Goal: Information Seeking & Learning: Learn about a topic

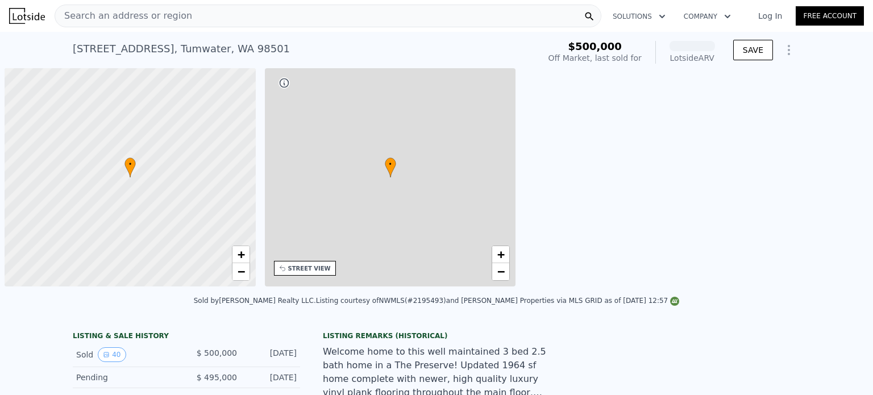
scroll to position [0, 5]
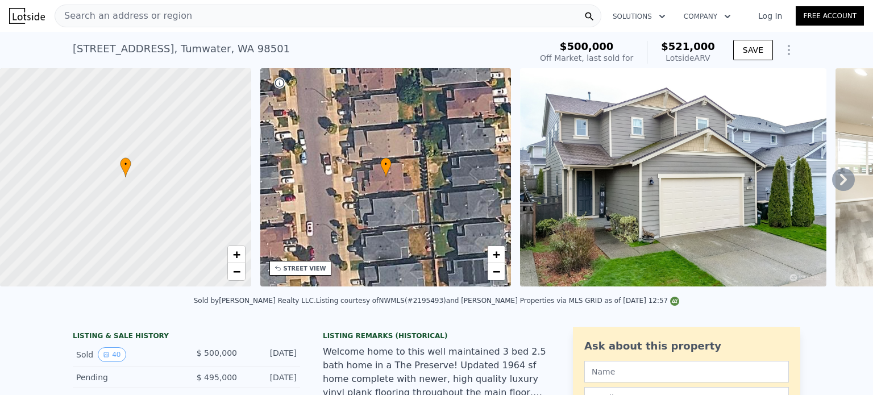
drag, startPoint x: 209, startPoint y: 18, endPoint x: 187, endPoint y: 15, distance: 21.8
click at [187, 15] on div "Search an address or region" at bounding box center [328, 16] width 547 height 23
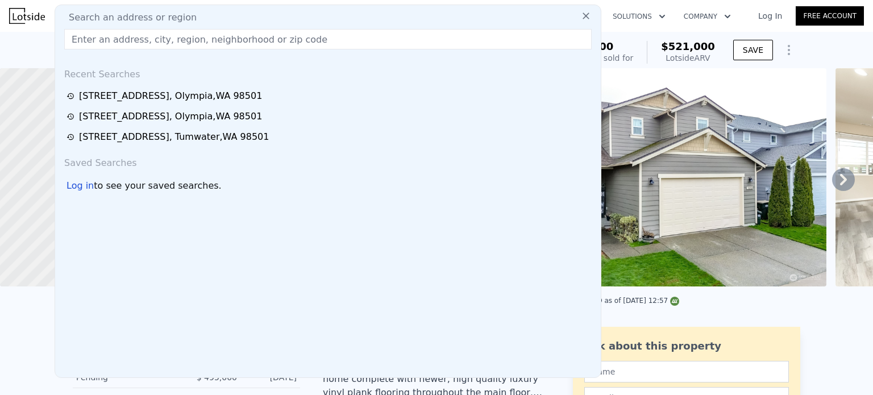
type input "d@gmail.com"
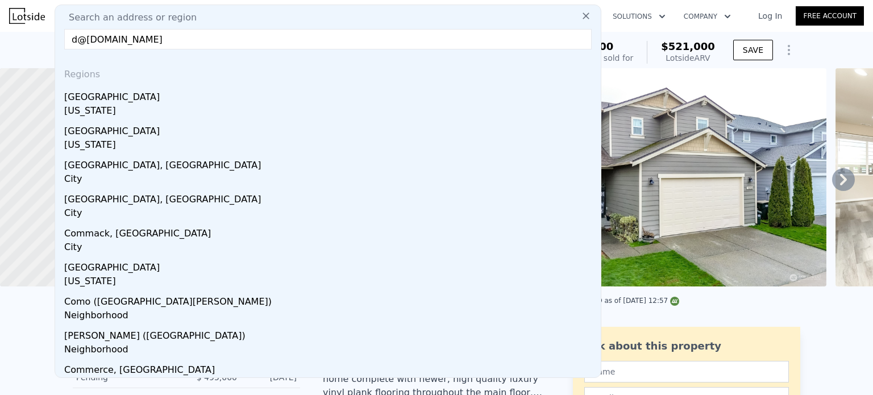
drag, startPoint x: 184, startPoint y: 40, endPoint x: 52, endPoint y: 40, distance: 131.9
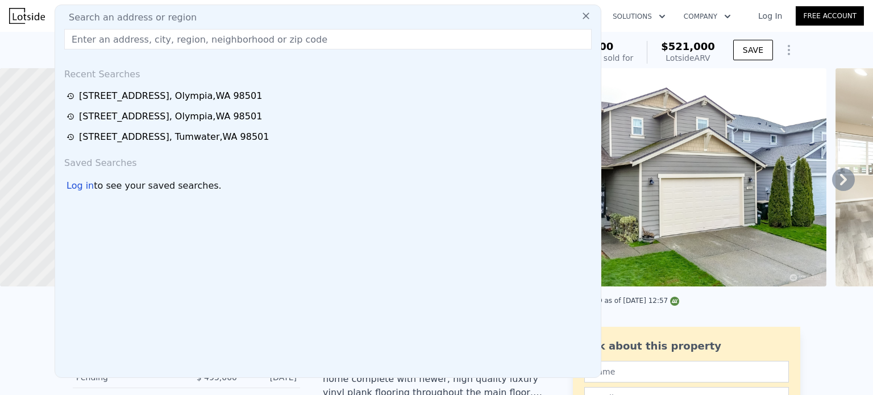
paste input "[STREET_ADDRESS]"
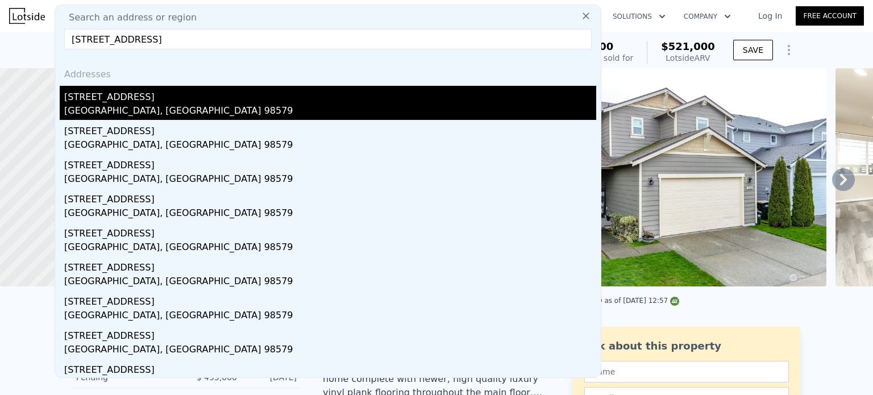
type input "[STREET_ADDRESS]"
click at [217, 100] on div "[STREET_ADDRESS]" at bounding box center [330, 95] width 532 height 18
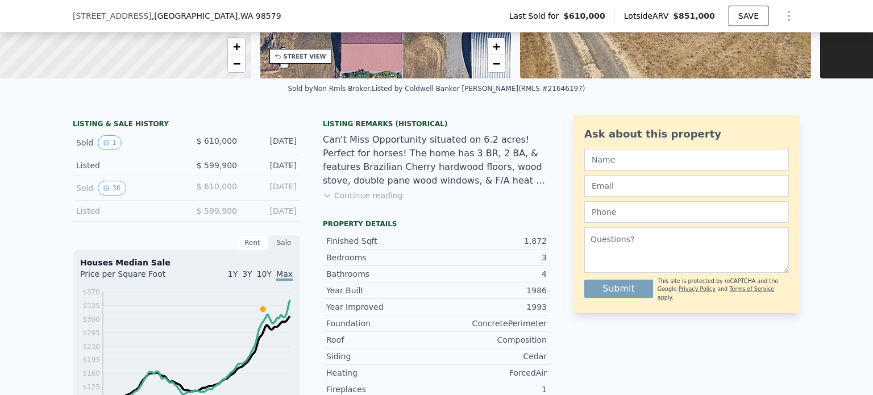
scroll to position [223, 0]
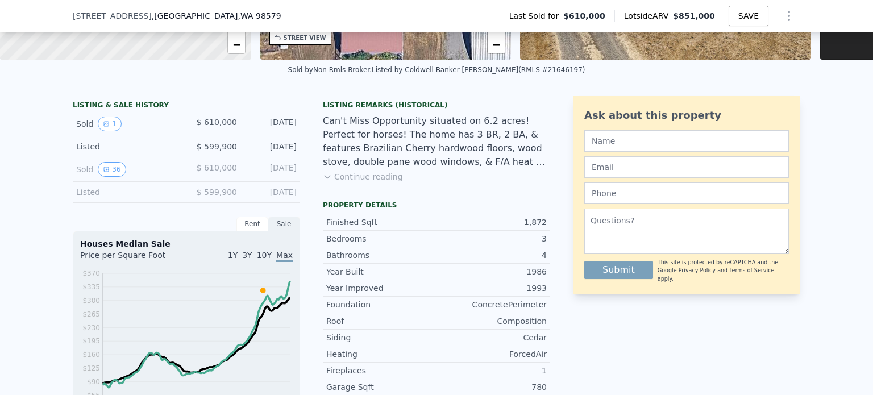
click at [351, 182] on button "Continue reading" at bounding box center [363, 176] width 80 height 11
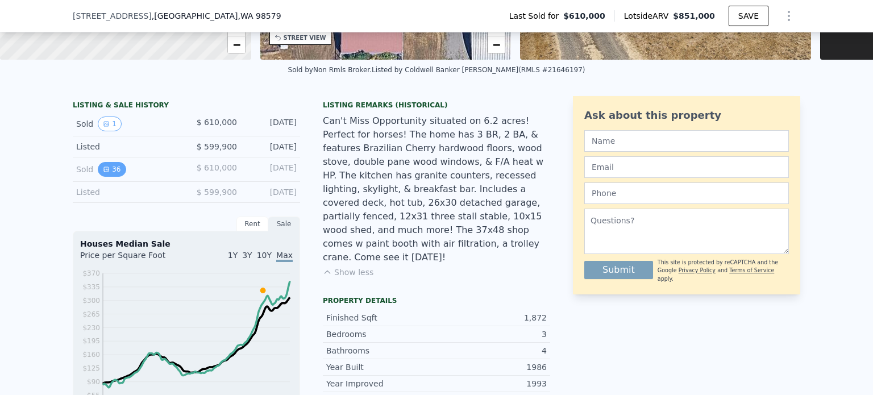
click at [111, 177] on button "36" at bounding box center [112, 169] width 28 height 15
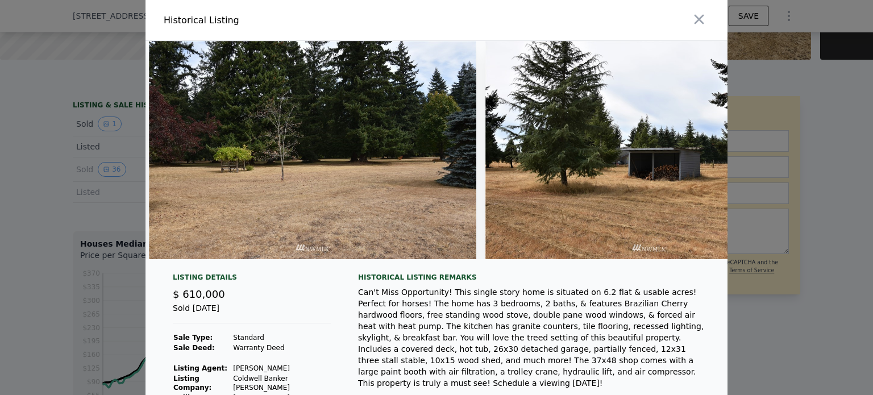
scroll to position [0, 10196]
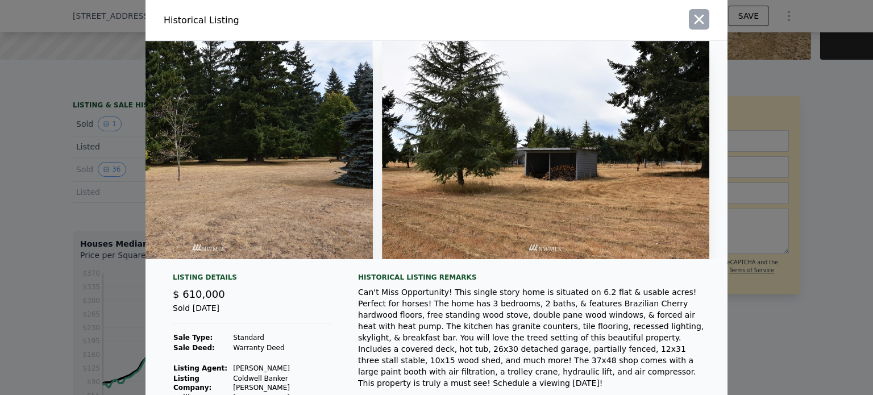
click at [691, 14] on icon "button" at bounding box center [699, 19] width 16 height 16
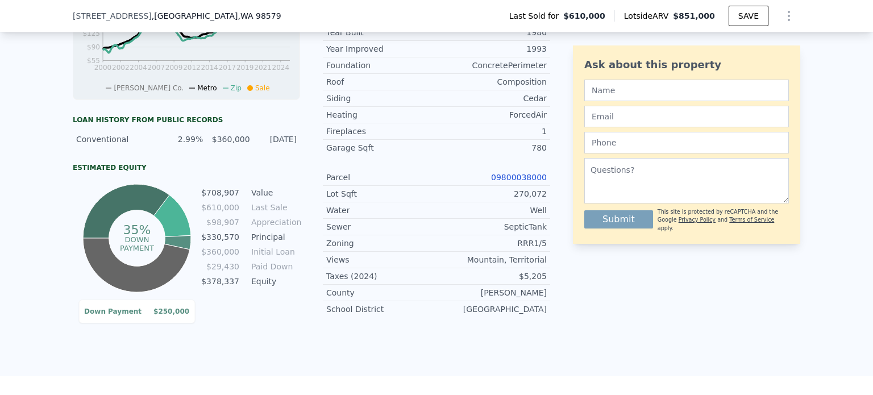
scroll to position [564, 0]
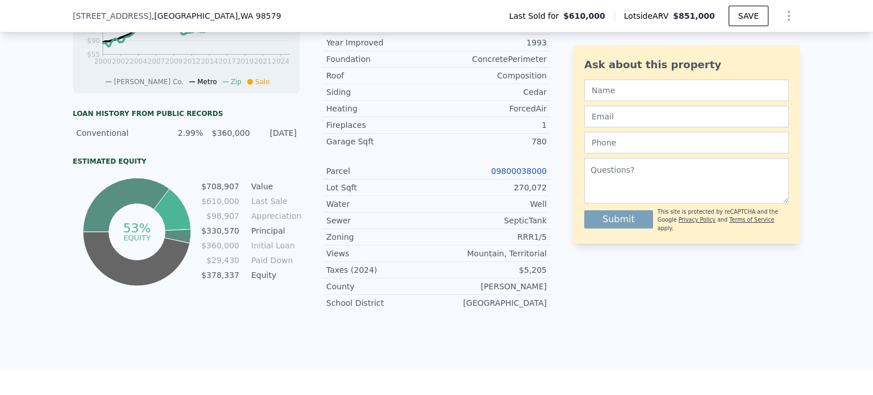
click at [95, 143] on div "Conventional 2.99% $360,000 11/18/2021" at bounding box center [186, 133] width 227 height 20
click at [118, 201] on icon at bounding box center [126, 205] width 86 height 54
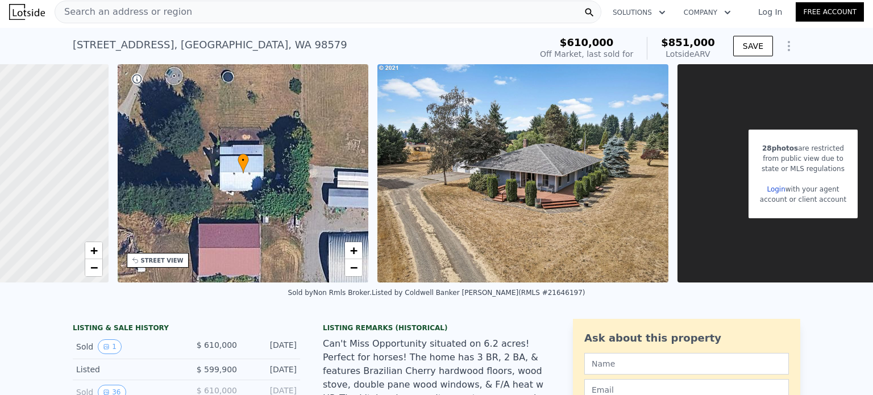
scroll to position [0, 216]
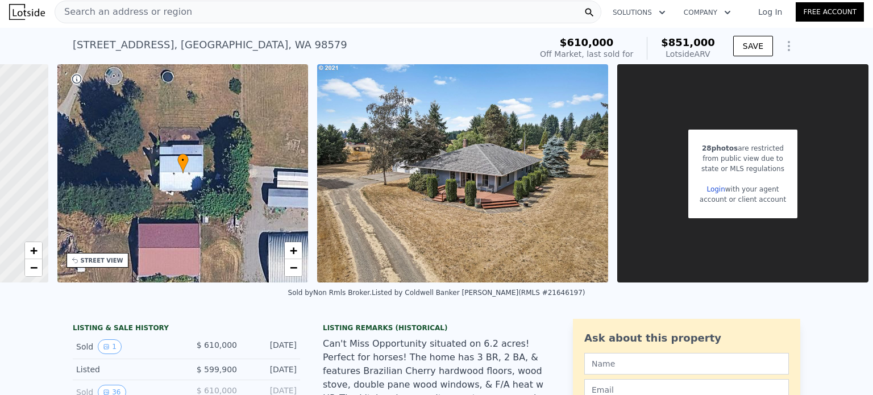
click at [237, 15] on div "Search an address or region" at bounding box center [328, 12] width 547 height 23
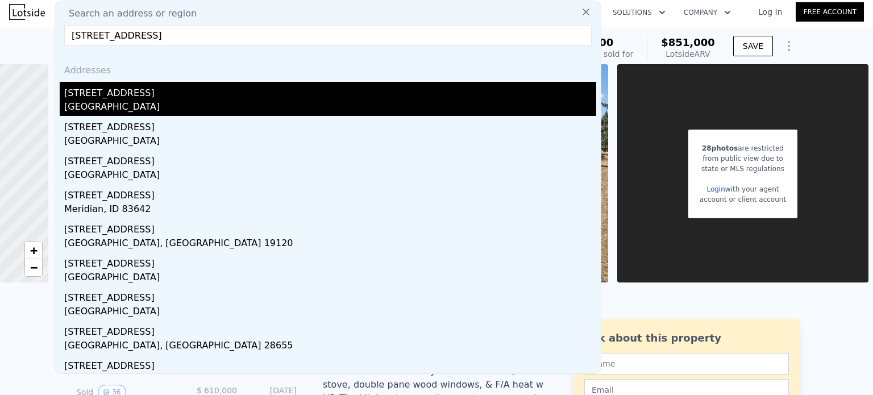
type input "416 n rock st"
click at [189, 94] on div "[STREET_ADDRESS]" at bounding box center [330, 91] width 532 height 18
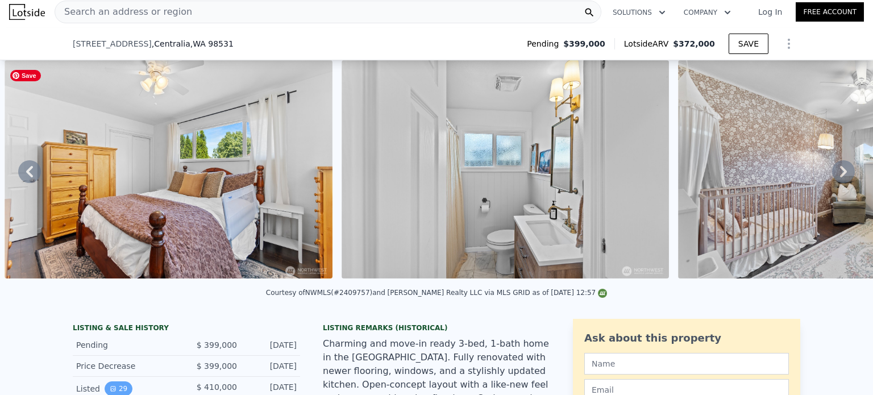
scroll to position [114, 0]
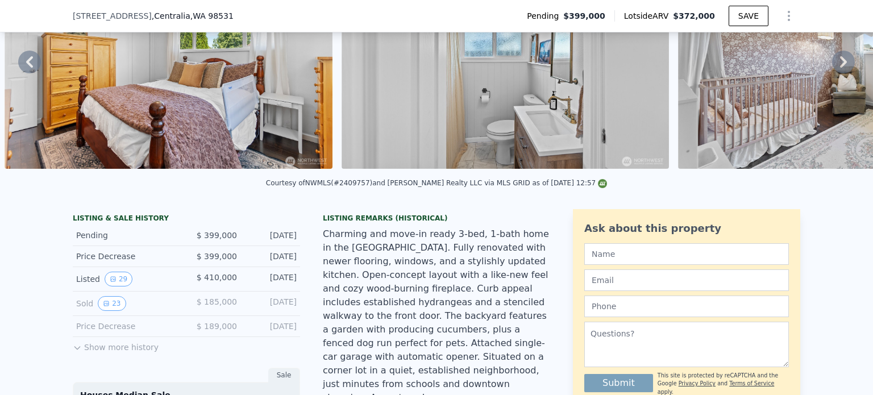
click at [102, 352] on button "Show more history" at bounding box center [116, 345] width 86 height 16
click at [110, 311] on button "23" at bounding box center [112, 303] width 28 height 15
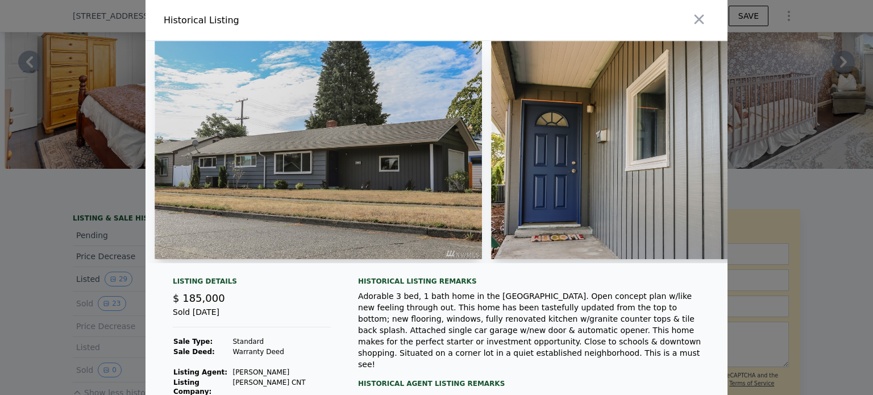
click at [48, 311] on div at bounding box center [436, 197] width 873 height 395
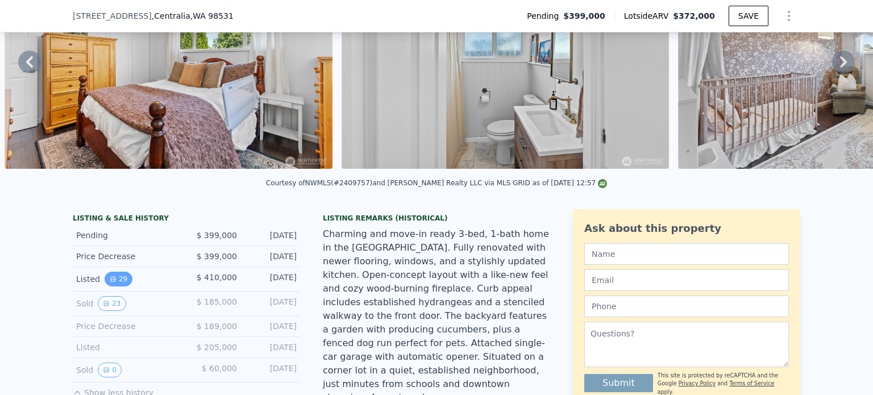
click at [112, 286] on button "29" at bounding box center [119, 279] width 28 height 15
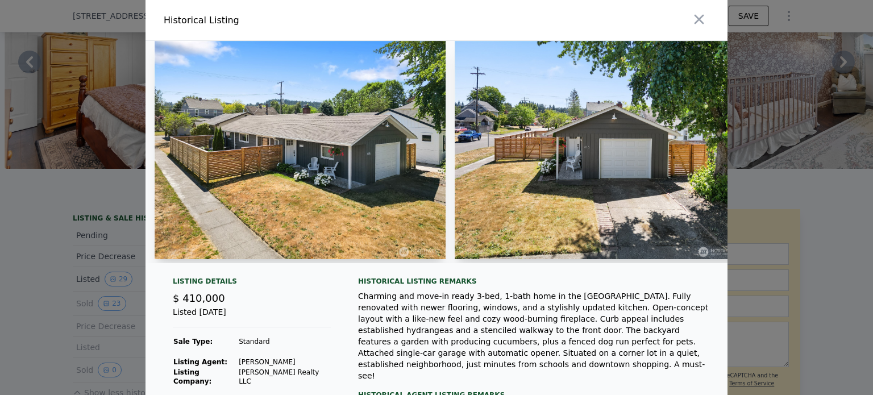
click at [73, 313] on div at bounding box center [436, 197] width 873 height 395
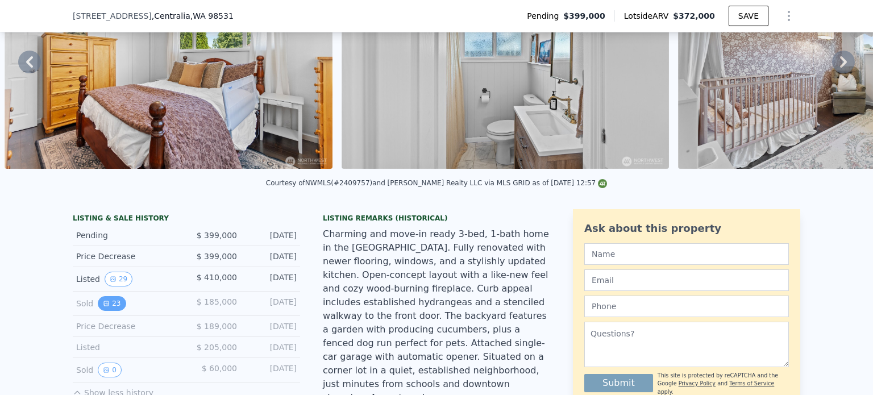
click at [103, 307] on icon "View historical data" at bounding box center [106, 303] width 7 height 7
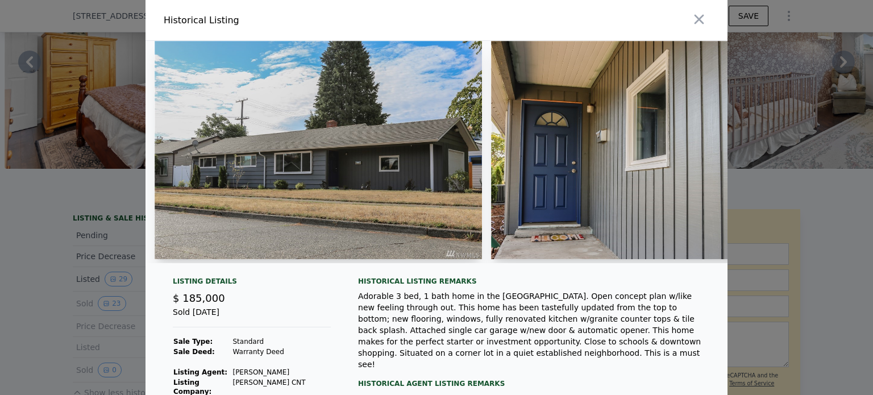
click at [84, 318] on div at bounding box center [436, 197] width 873 height 395
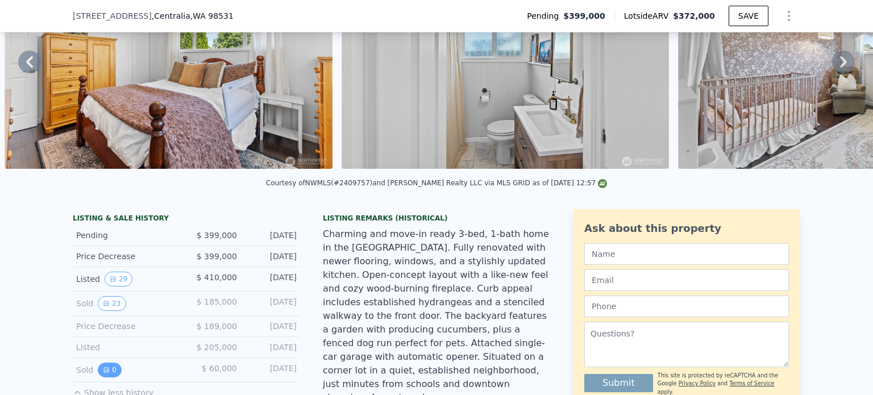
click at [105, 371] on button "0" at bounding box center [110, 370] width 24 height 15
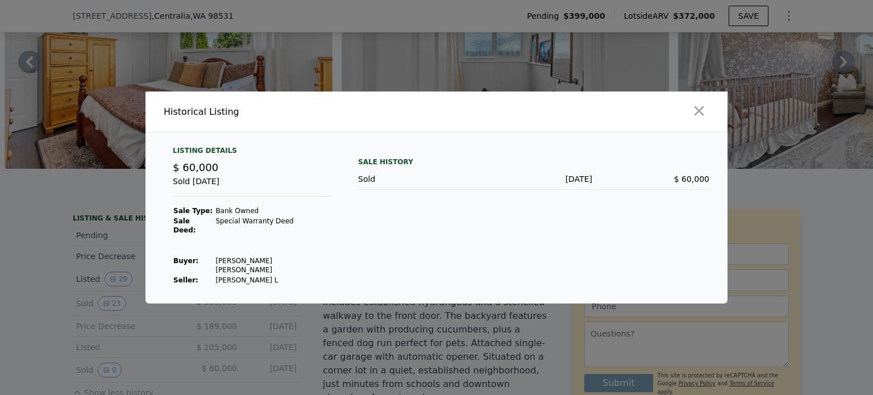
click at [53, 285] on div at bounding box center [436, 197] width 873 height 395
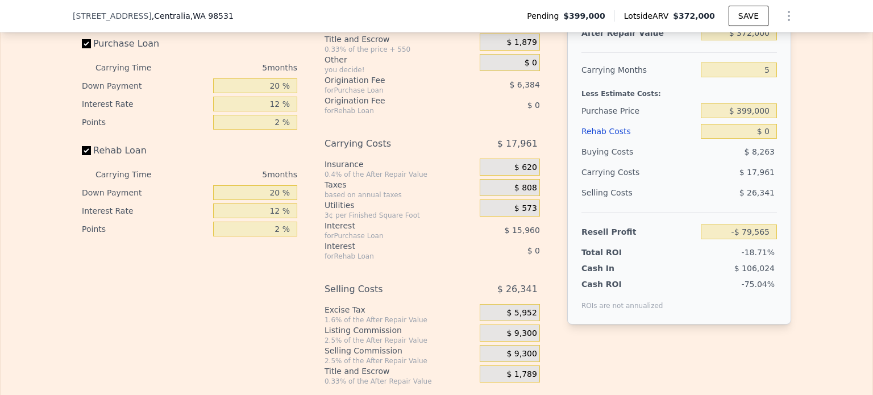
scroll to position [1990, 0]
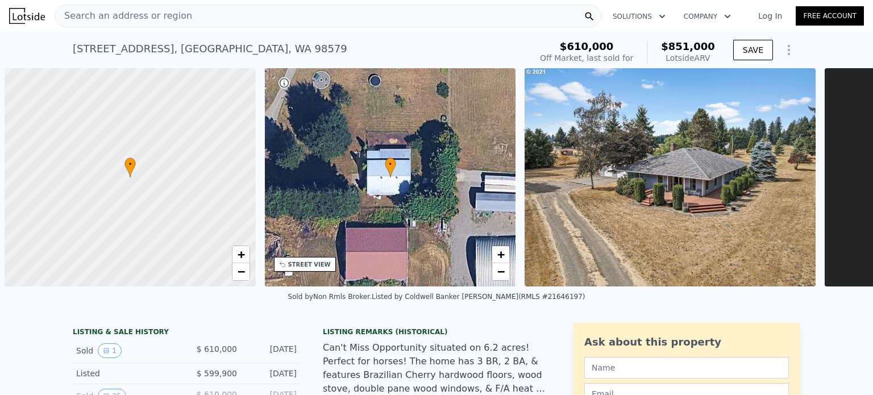
scroll to position [0, 5]
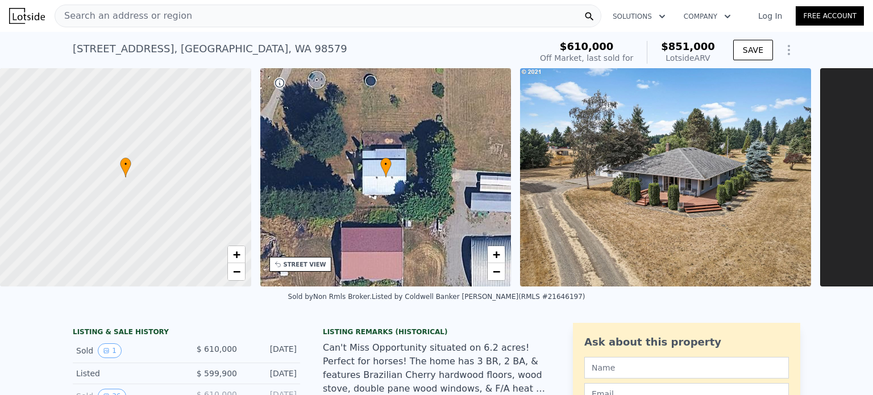
drag, startPoint x: 258, startPoint y: 14, endPoint x: 227, endPoint y: 16, distance: 30.7
drag, startPoint x: 227, startPoint y: 16, endPoint x: 196, endPoint y: 11, distance: 31.7
click at [196, 11] on div "Search an address or region" at bounding box center [328, 16] width 547 height 23
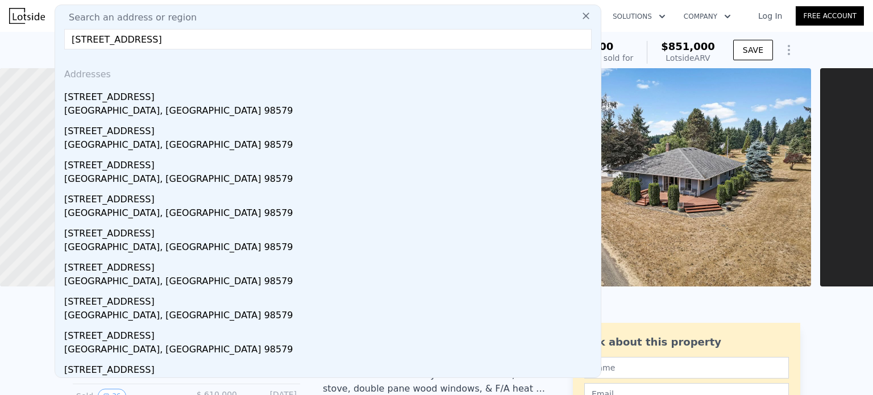
drag, startPoint x: 271, startPoint y: 40, endPoint x: 70, endPoint y: 26, distance: 201.2
click at [70, 26] on div "Search an address or region [STREET_ADDRESS] Addresses [STREET_ADDRESS] [STREET…" at bounding box center [328, 192] width 547 height 374
paste input "[STREET_ADDRESS]"
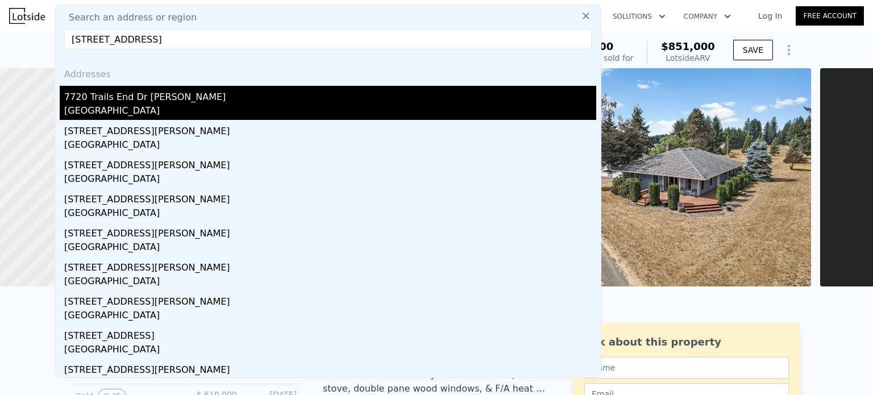
type input "[STREET_ADDRESS]"
click at [296, 104] on div "[GEOGRAPHIC_DATA]" at bounding box center [330, 112] width 532 height 16
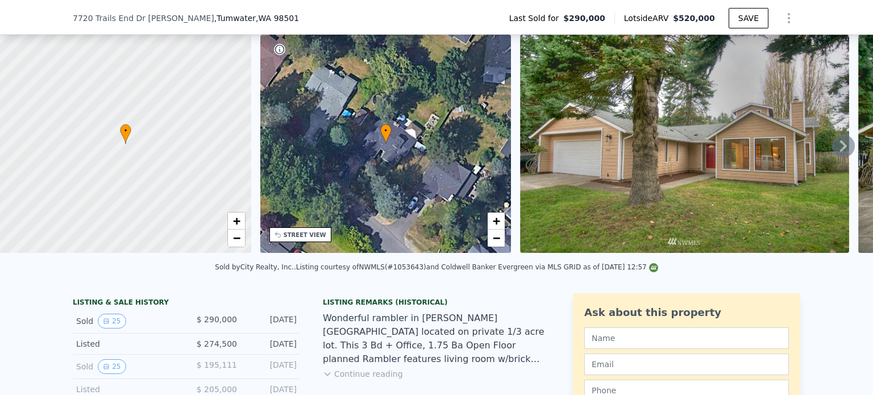
scroll to position [166, 0]
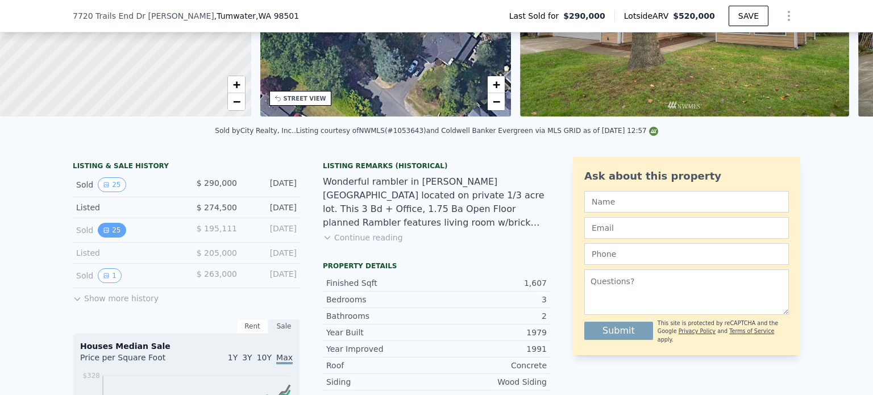
click at [110, 234] on button "25" at bounding box center [112, 230] width 28 height 15
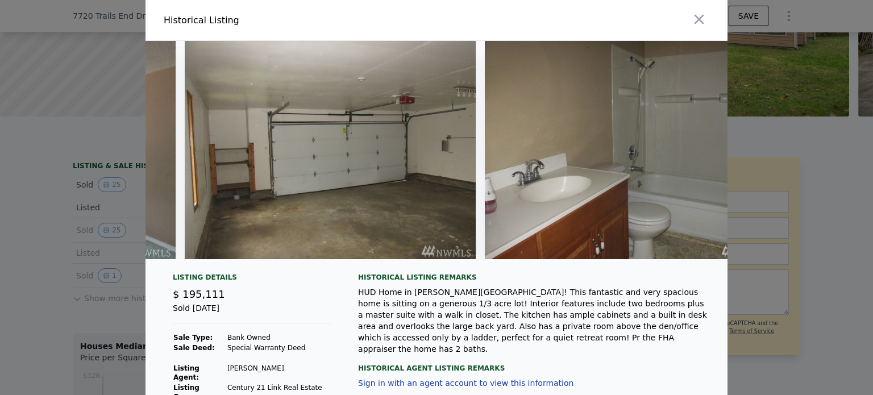
scroll to position [0, 6940]
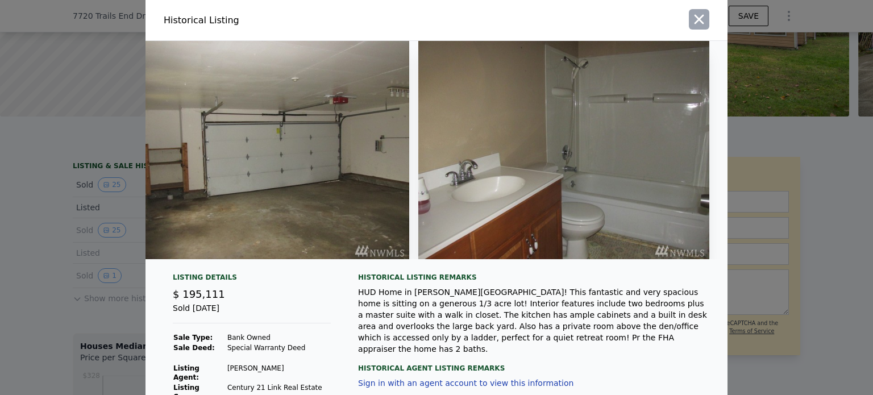
click at [704, 24] on button "button" at bounding box center [699, 19] width 20 height 20
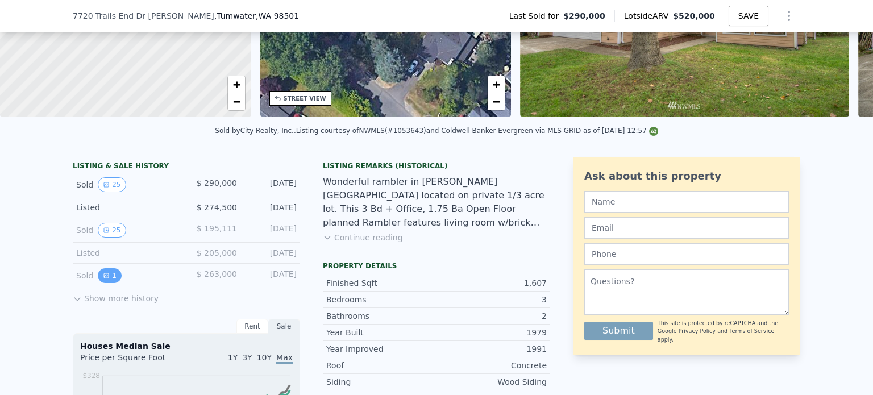
click at [104, 279] on icon "View historical data" at bounding box center [106, 275] width 7 height 7
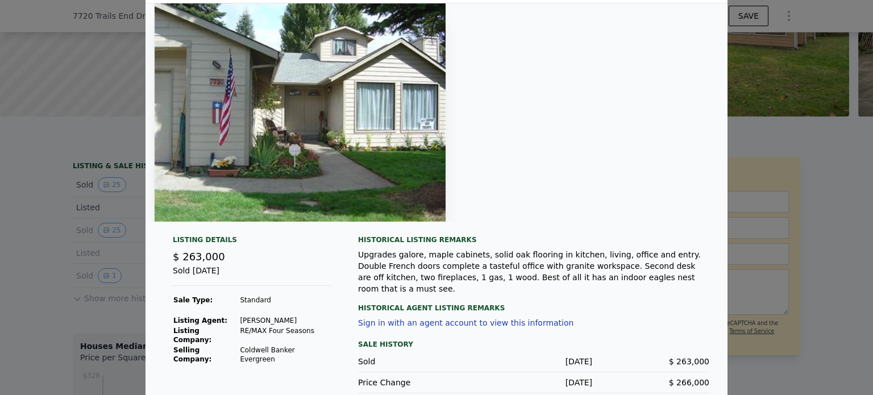
scroll to position [0, 0]
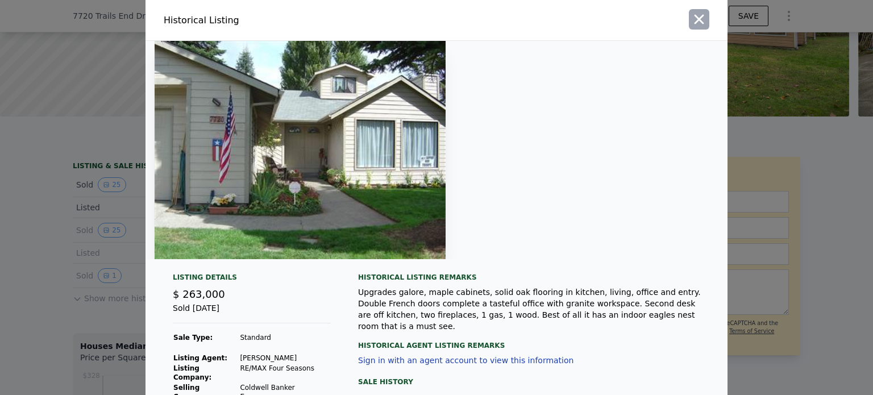
click at [698, 18] on icon "button" at bounding box center [699, 19] width 16 height 16
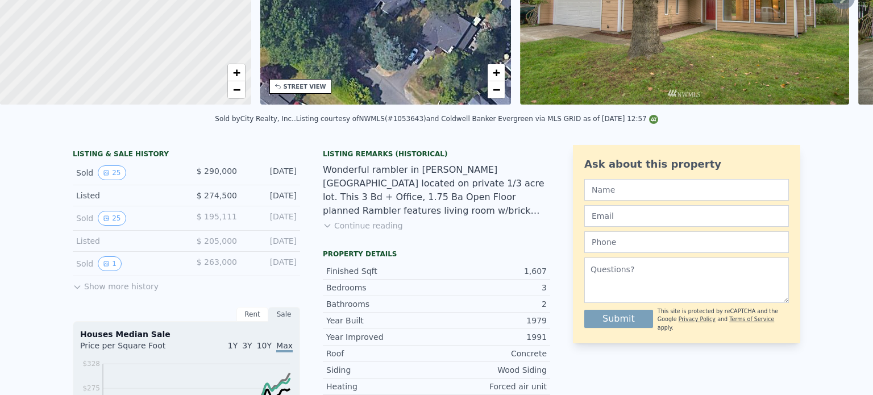
scroll to position [4, 0]
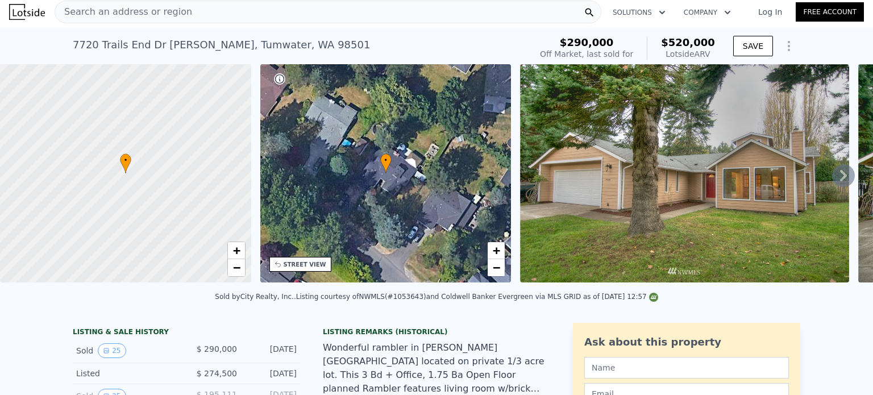
click at [201, 11] on div "Search an address or region" at bounding box center [328, 12] width 547 height 23
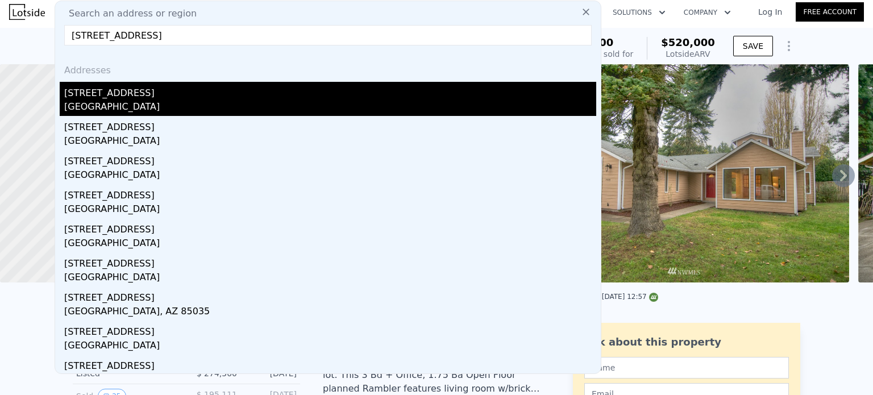
type input "[STREET_ADDRESS]"
click at [182, 94] on div "[STREET_ADDRESS]" at bounding box center [330, 91] width 532 height 18
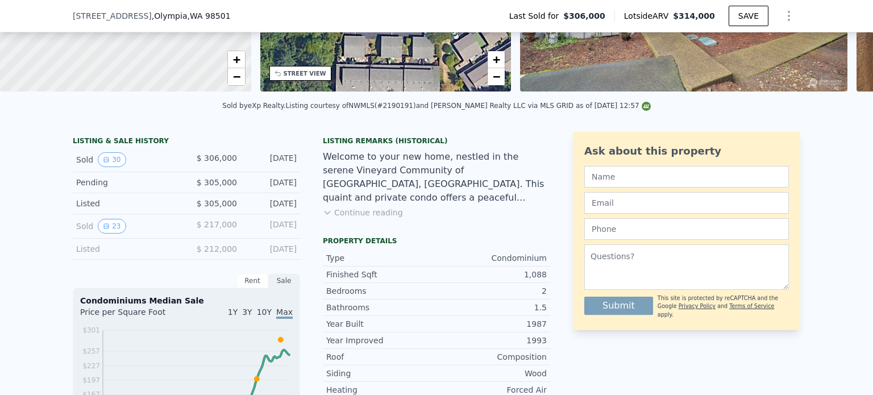
scroll to position [227, 0]
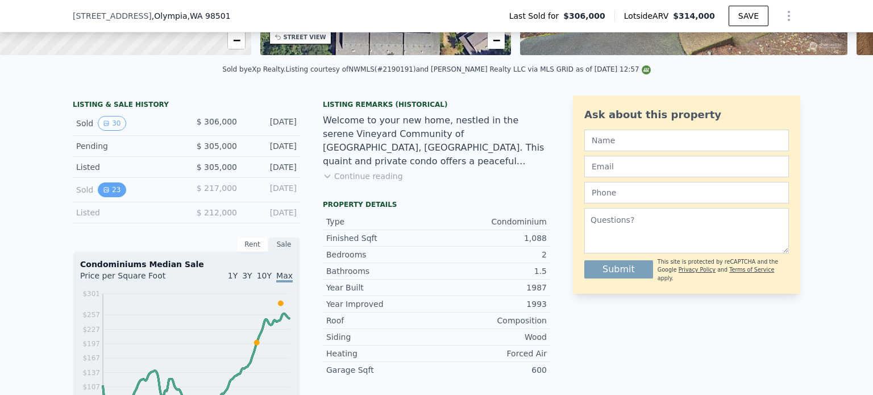
click at [103, 193] on icon "View historical data" at bounding box center [106, 189] width 7 height 7
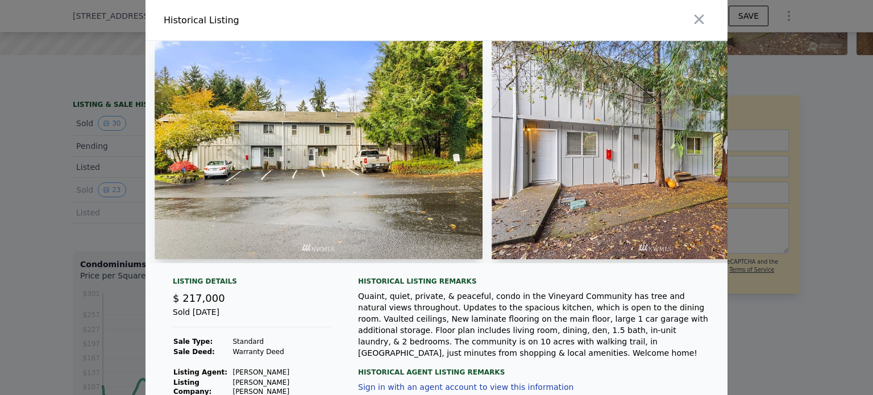
click at [59, 250] on div at bounding box center [436, 197] width 873 height 395
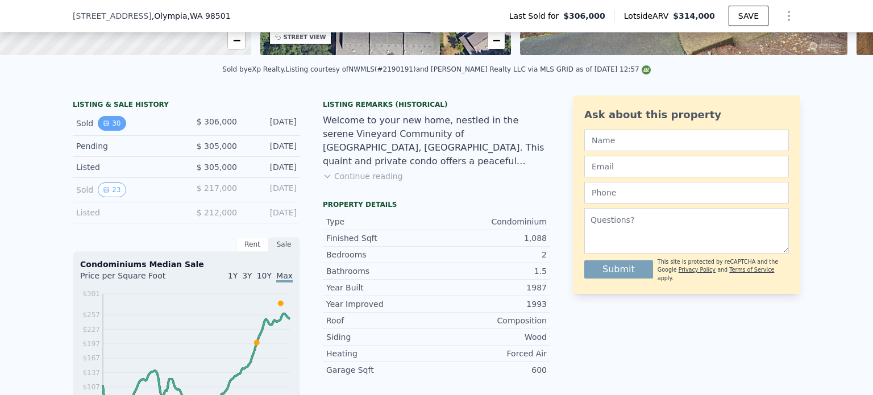
click at [104, 131] on button "30" at bounding box center [112, 123] width 28 height 15
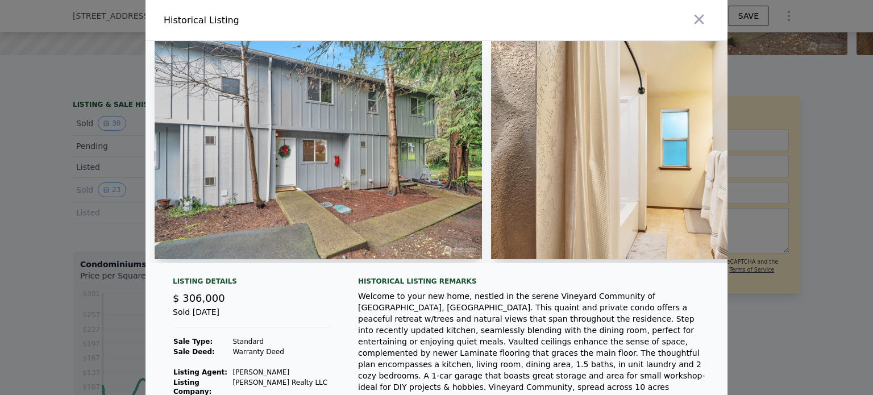
click at [49, 208] on div at bounding box center [436, 197] width 873 height 395
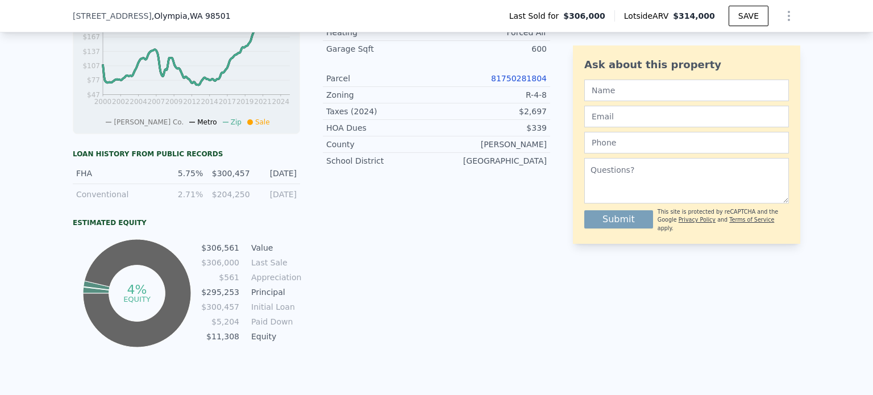
scroll to position [625, 0]
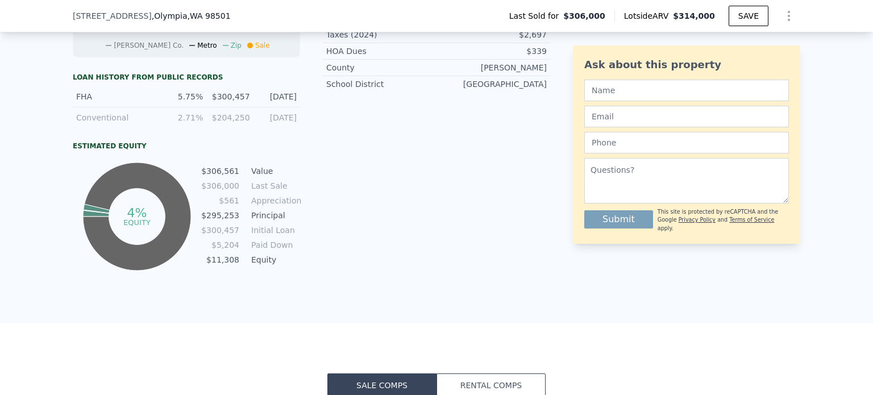
click at [102, 123] on div "Conventional" at bounding box center [116, 117] width 80 height 11
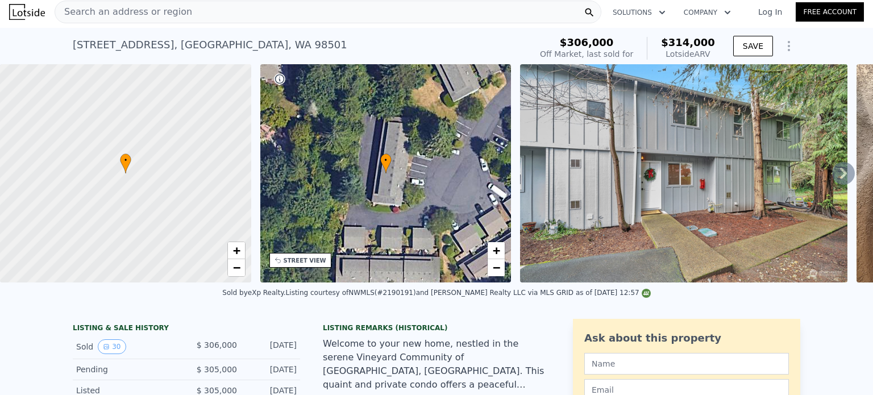
scroll to position [0, 0]
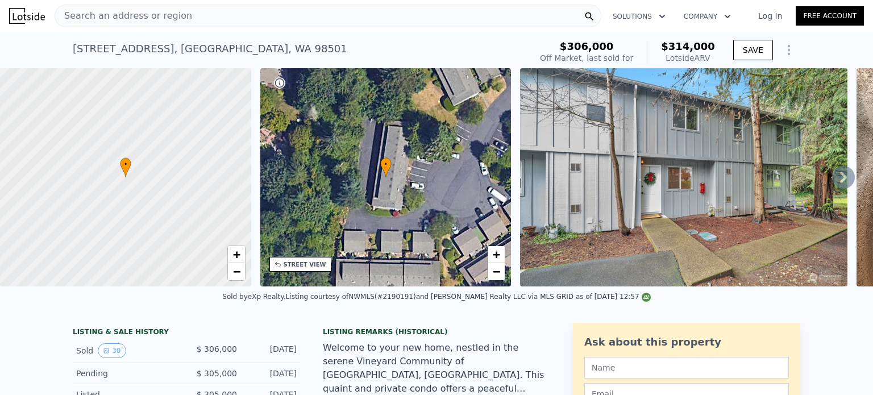
click at [187, 16] on div "Search an address or region" at bounding box center [328, 16] width 547 height 23
